Goal: Information Seeking & Learning: Learn about a topic

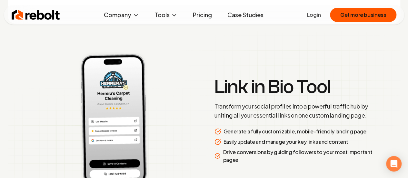
scroll to position [1387, 0]
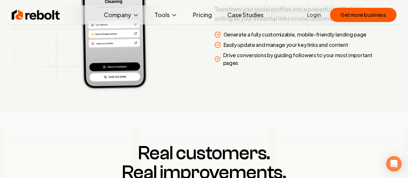
click at [194, 15] on link "Pricing" at bounding box center [202, 14] width 29 height 13
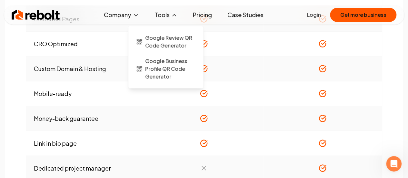
scroll to position [613, 0]
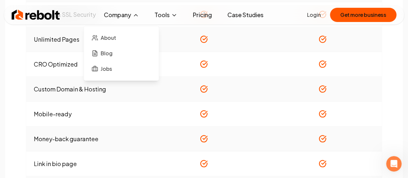
click at [110, 18] on button "Company" at bounding box center [121, 14] width 45 height 13
click at [106, 39] on span "About" at bounding box center [108, 38] width 15 height 8
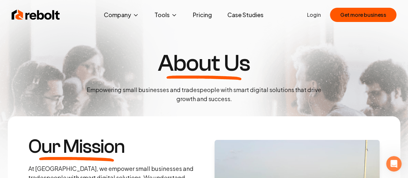
click at [192, 14] on link "Pricing" at bounding box center [202, 14] width 29 height 13
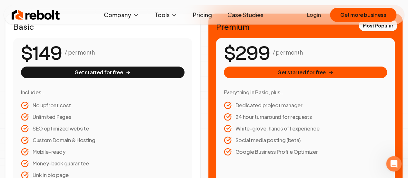
scroll to position [161, 0]
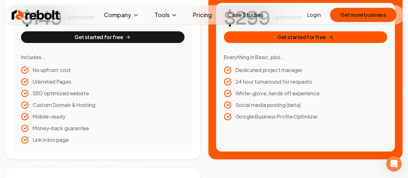
click at [39, 10] on img at bounding box center [36, 14] width 48 height 13
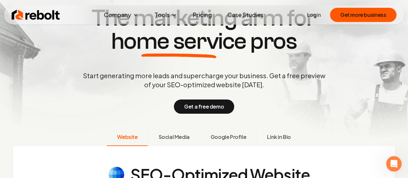
scroll to position [65, 0]
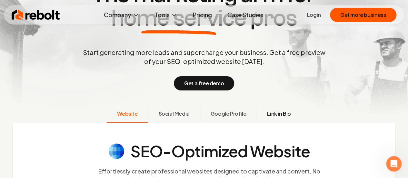
click at [268, 119] on button "Link in Bio" at bounding box center [278, 114] width 45 height 17
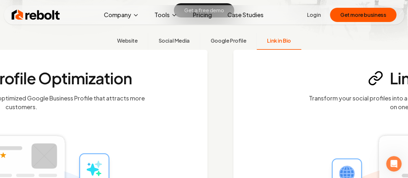
scroll to position [139, 0]
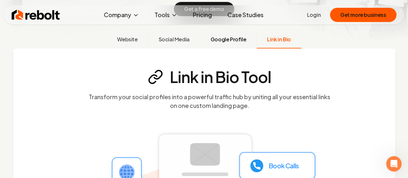
click at [241, 42] on span "Google Profile" at bounding box center [228, 39] width 35 height 8
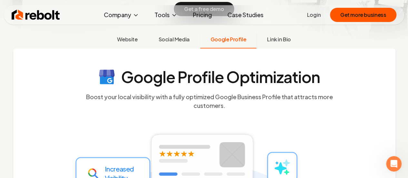
click at [79, 95] on section "Google Profile Optimization Boost your local visibility with a fully optimized …" at bounding box center [209, 89] width 356 height 41
